Goal: Communication & Community: Answer question/provide support

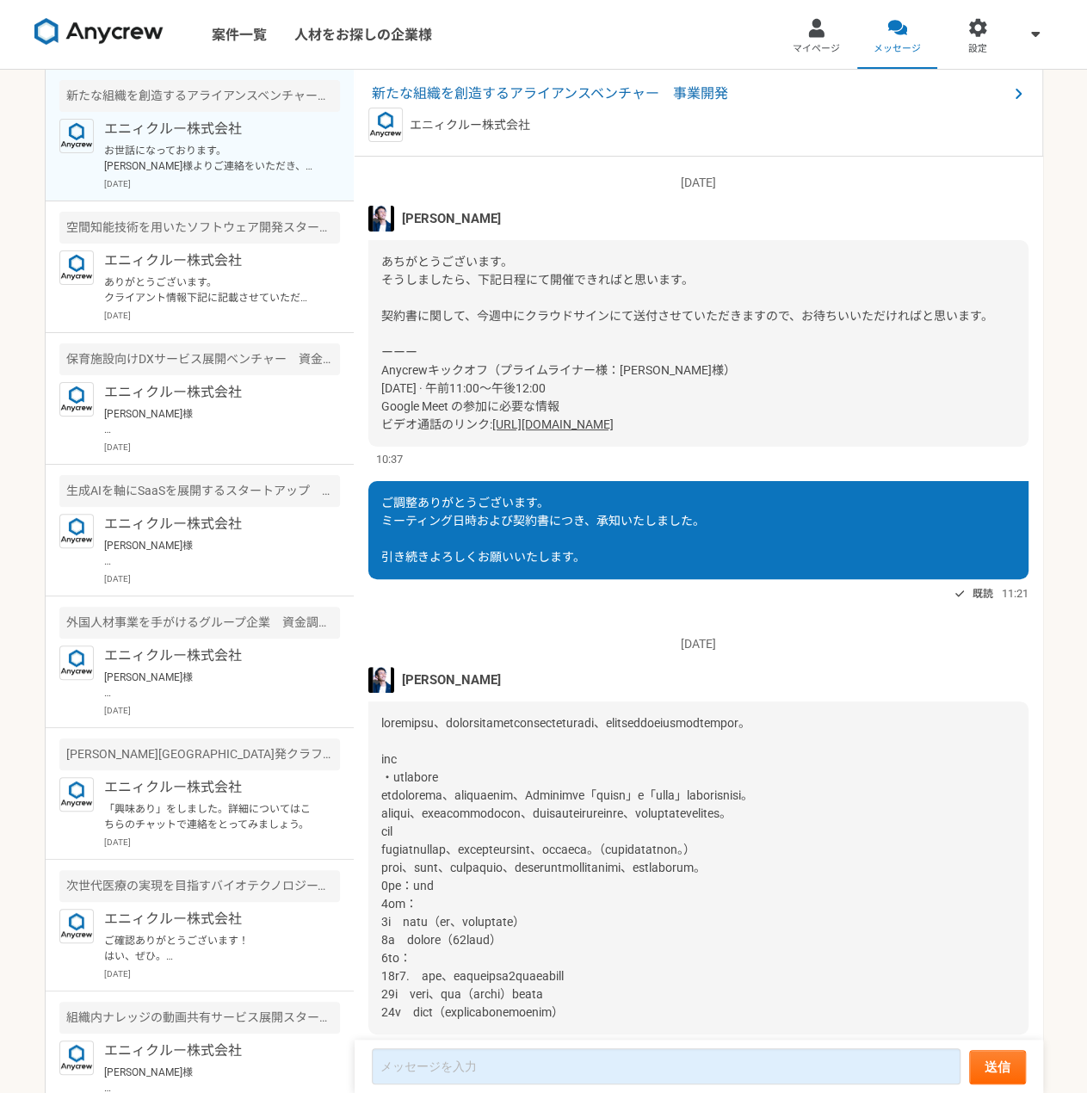
scroll to position [1461, 0]
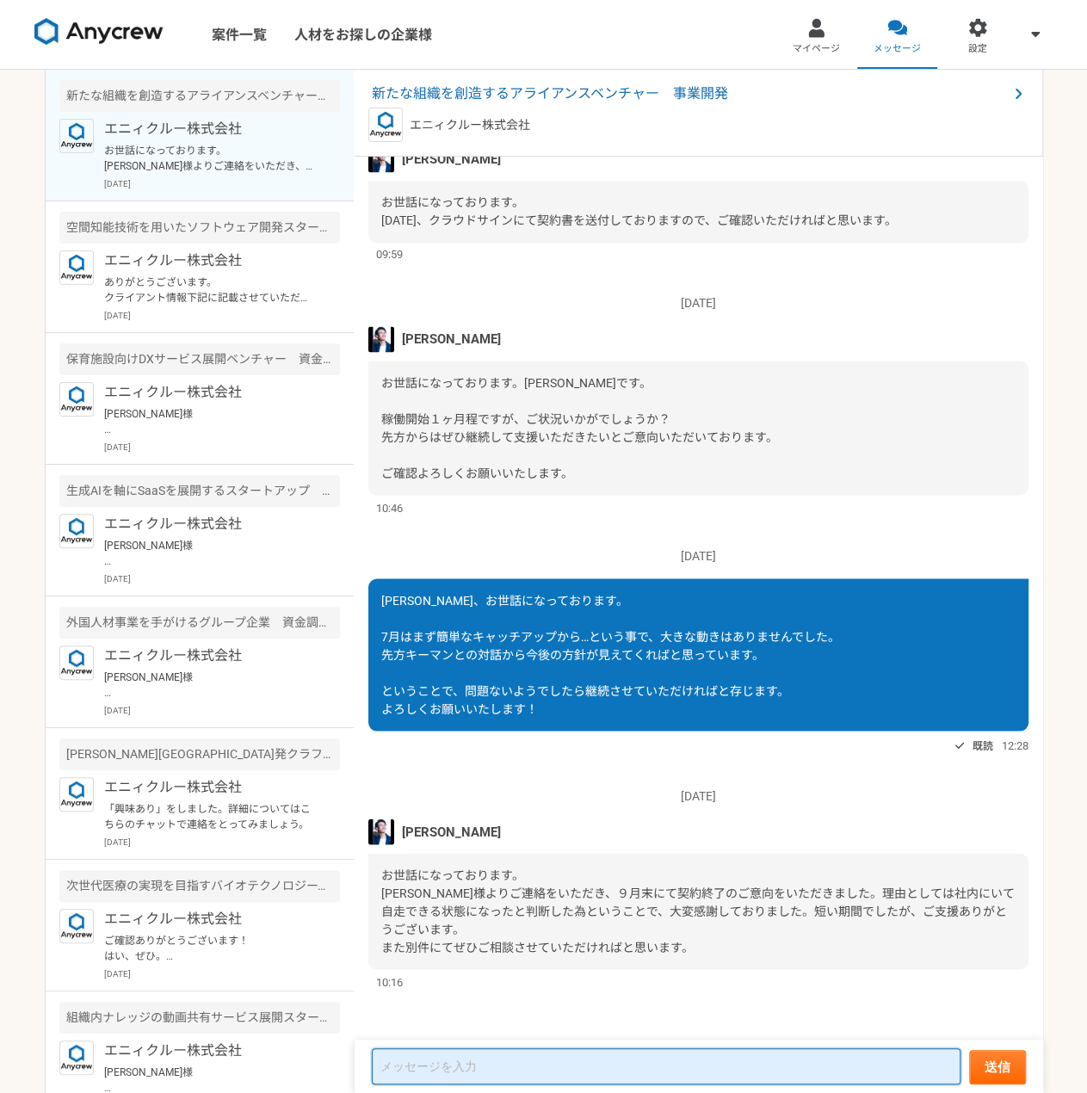
click at [545, 1079] on textarea at bounding box center [666, 1067] width 589 height 36
type textarea "s"
type textarea "さ"
drag, startPoint x: 479, startPoint y: 829, endPoint x: 450, endPoint y: 833, distance: 28.6
click at [450, 833] on span "[PERSON_NAME]" at bounding box center [451, 831] width 99 height 19
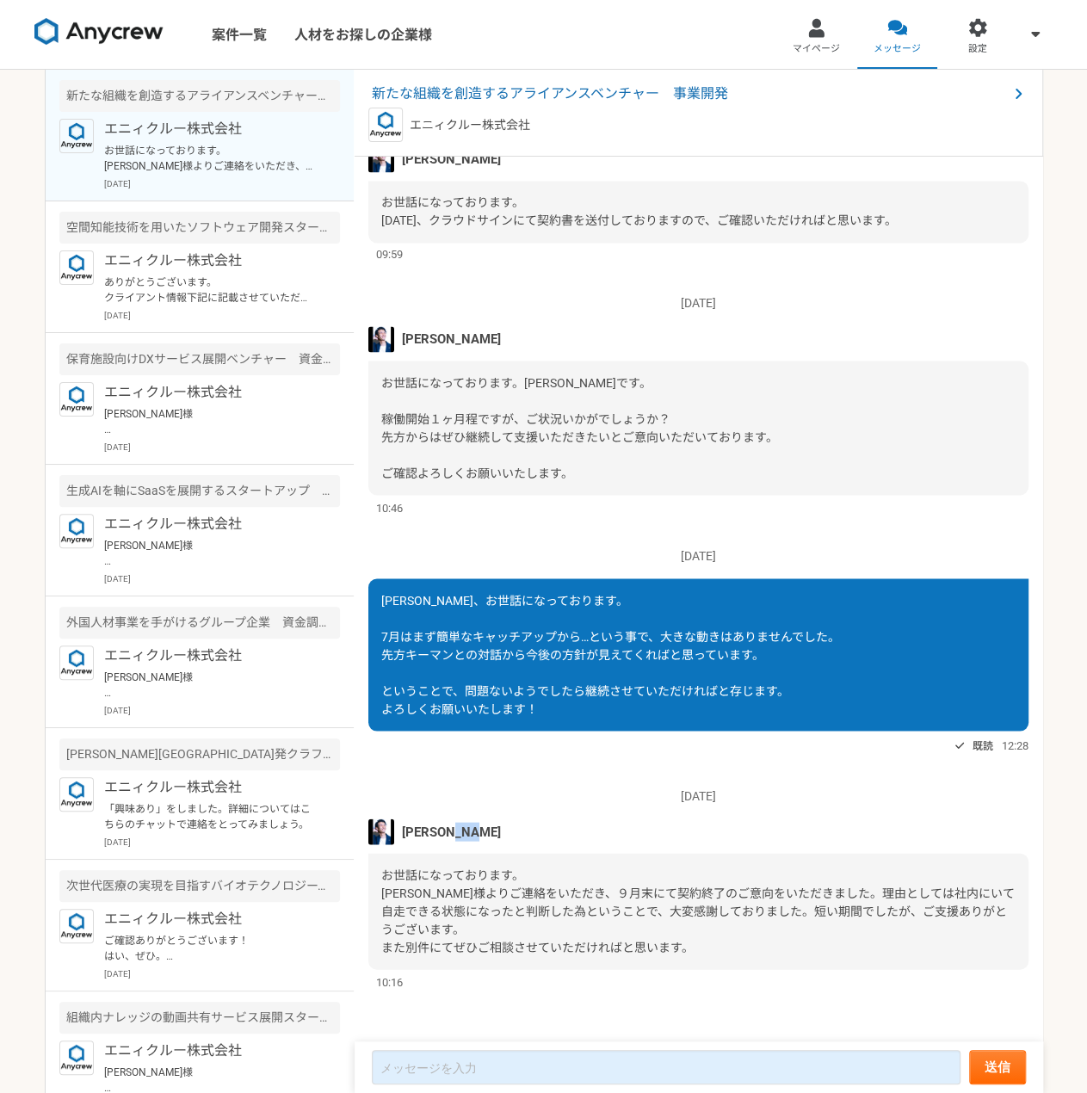
copy span "[PERSON_NAME]"
click at [498, 1067] on textarea at bounding box center [666, 1067] width 589 height 34
paste textarea "[PERSON_NAME]"
click at [379, 1068] on textarea "[PERSON_NAME]" at bounding box center [666, 1067] width 589 height 34
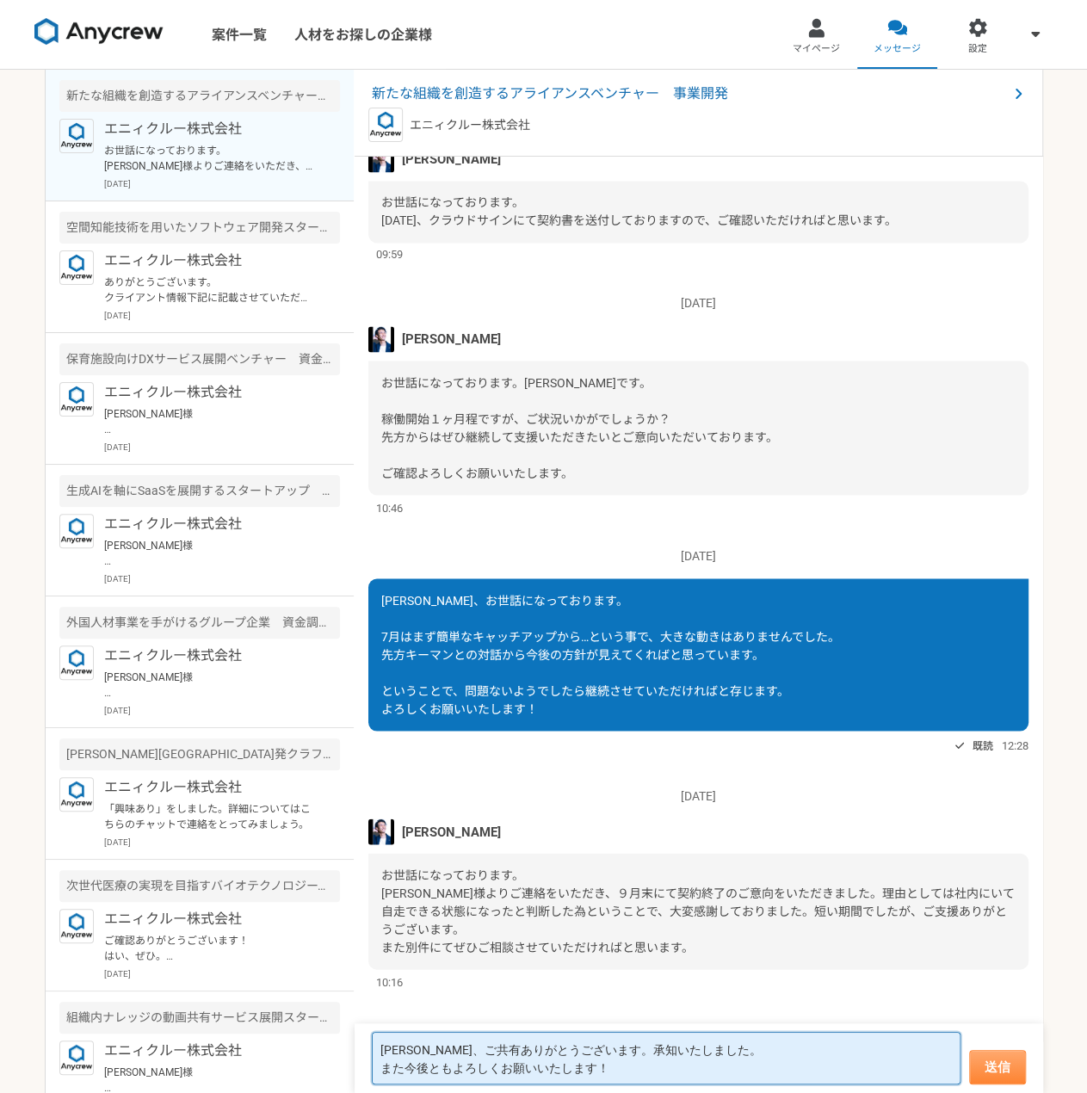
type textarea "[PERSON_NAME]、ご共有ありがとうございます。承知いたしました。 また今後ともよろしくお願いいたします！"
click at [998, 1068] on button "送信" at bounding box center [997, 1067] width 57 height 34
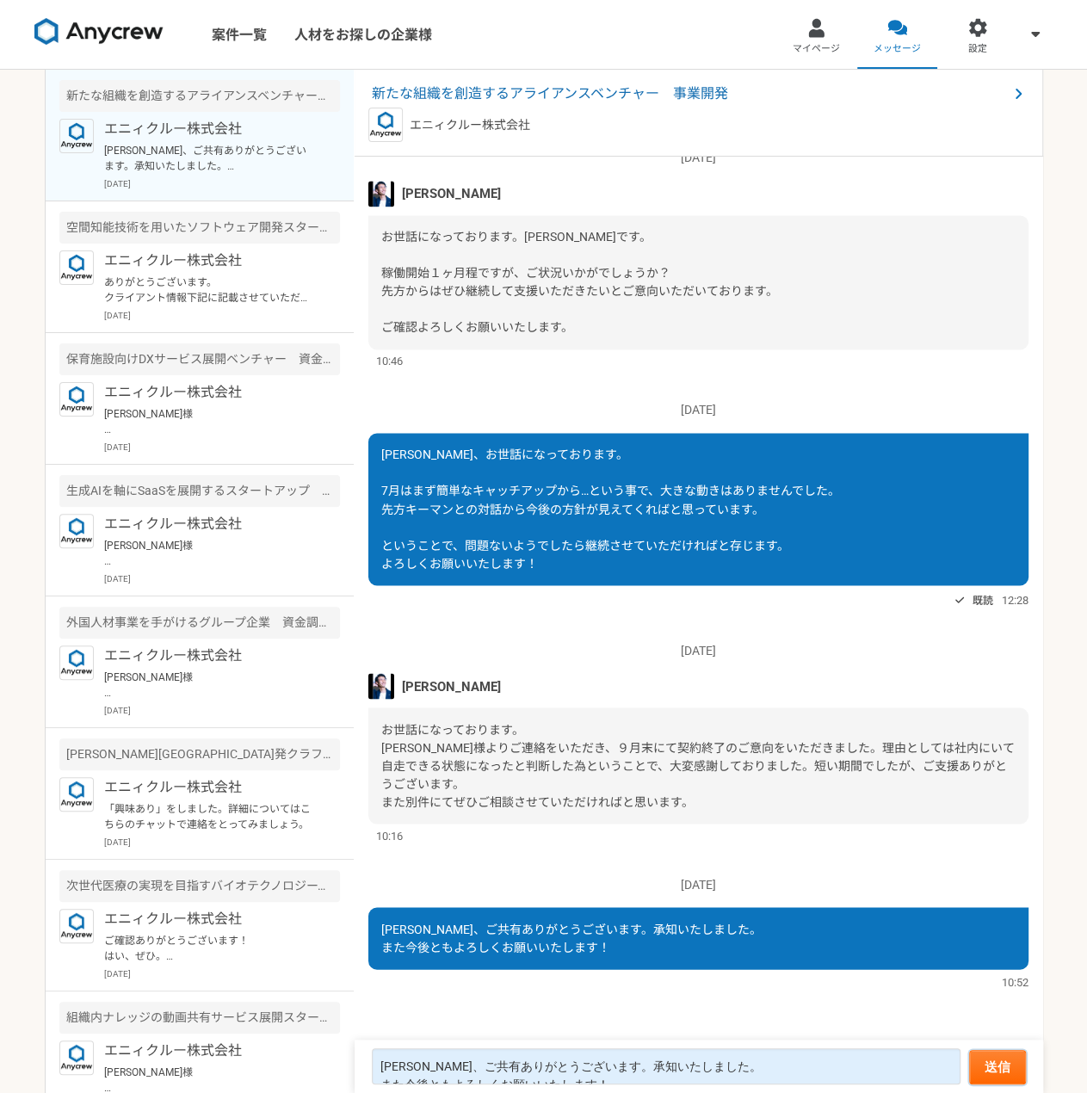
scroll to position [1331, 0]
click at [210, 292] on p "ありがとうございます。 クライアント情報下記に記載させていただきますのでご確認いただければと思います。 [URL][DOMAIN_NAME] ご紹介進めさせて…" at bounding box center [210, 290] width 213 height 31
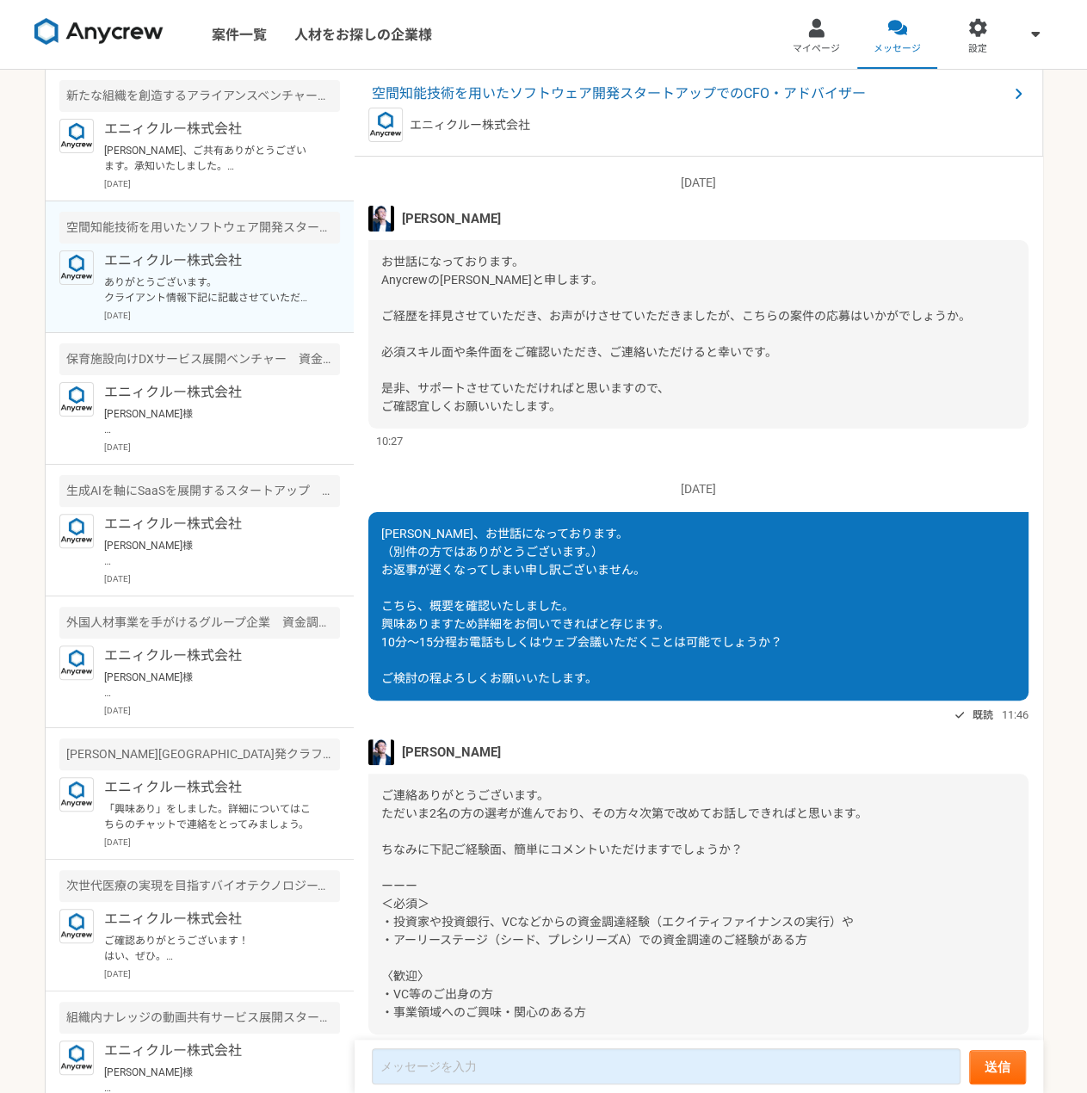
scroll to position [725, 0]
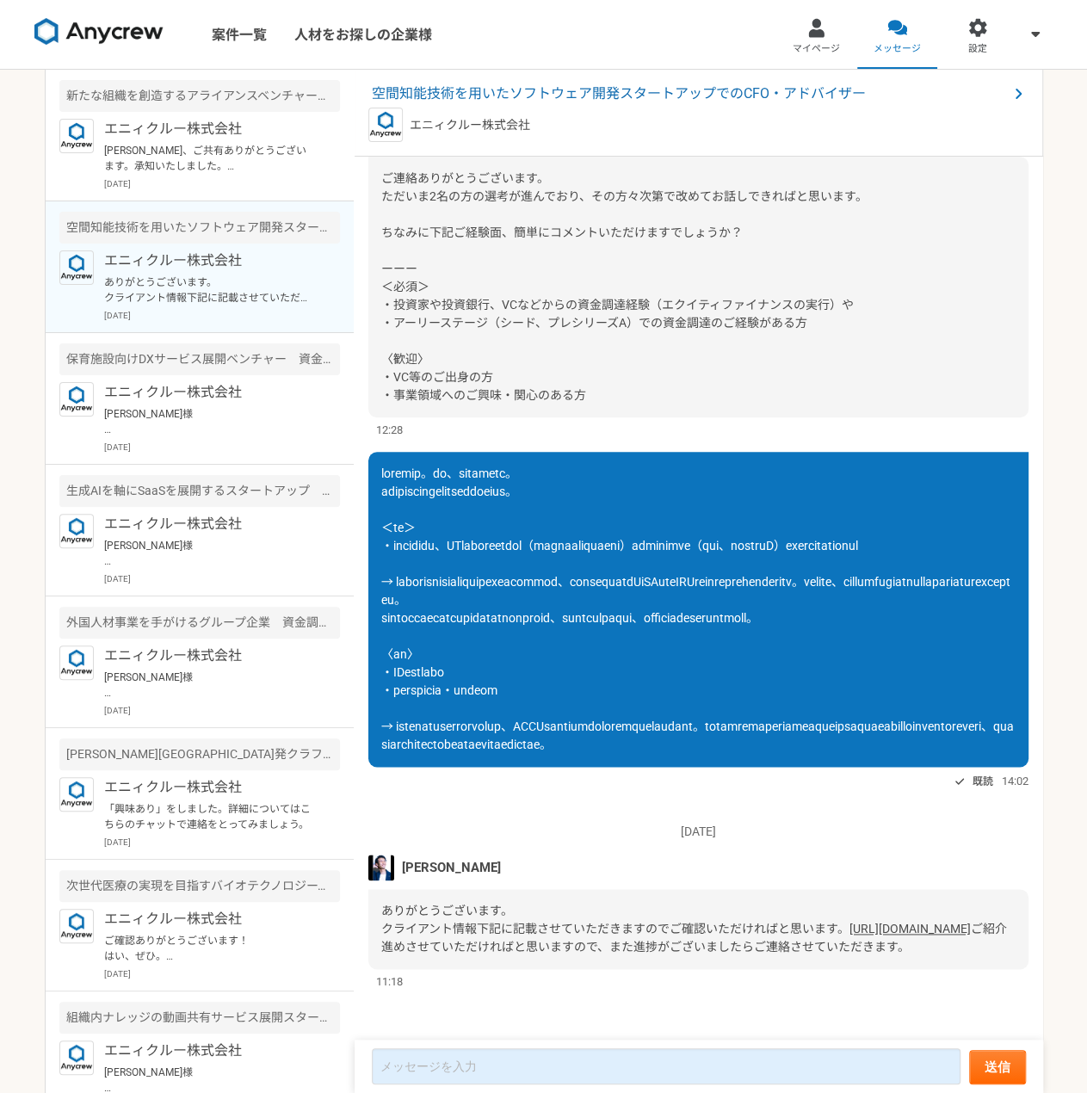
click at [850, 922] on link "[URL][DOMAIN_NAME]" at bounding box center [910, 929] width 121 height 14
click at [633, 1075] on textarea at bounding box center [666, 1067] width 589 height 36
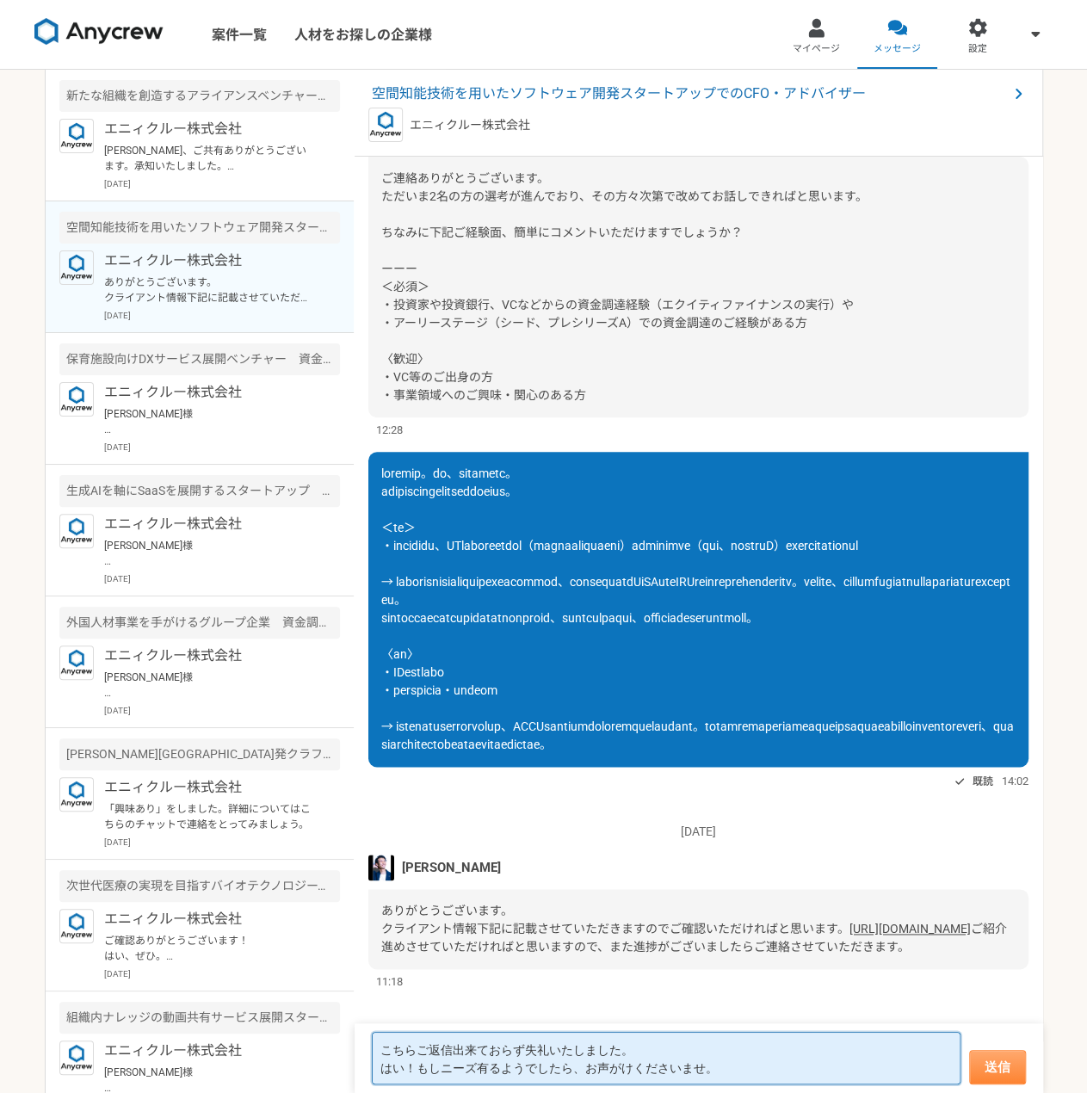
type textarea "こちらご返信出来ておらず失礼いたしました。 はい！もしニーズ有るようでしたら、お声がけくださいませ。"
click at [984, 1064] on button "送信" at bounding box center [997, 1067] width 57 height 34
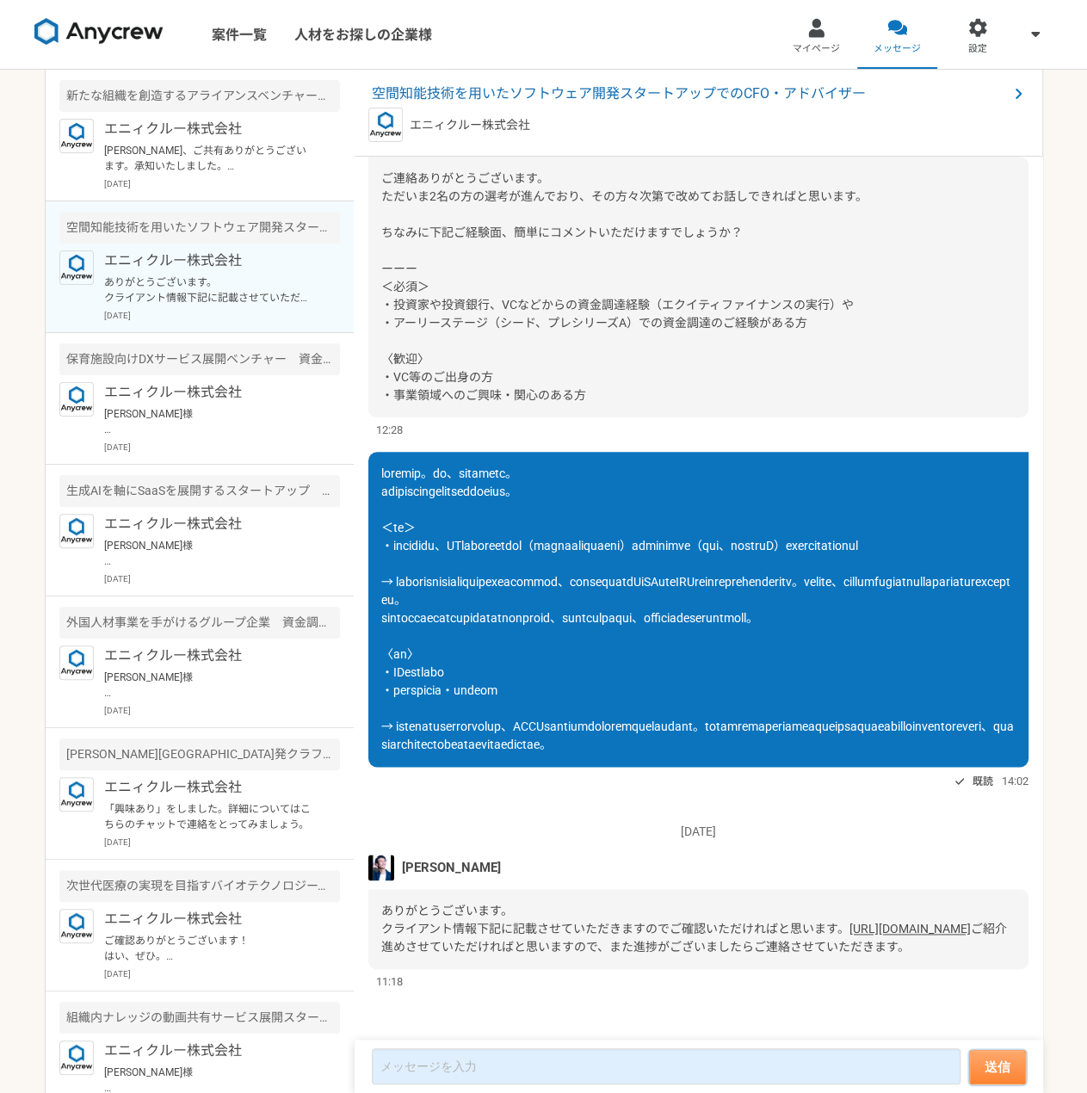
scroll to position [870, 0]
